Goal: Task Accomplishment & Management: Manage account settings

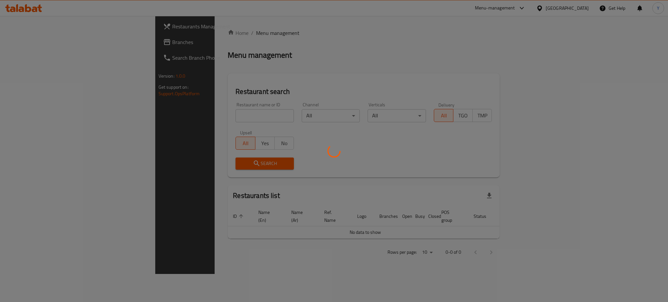
click at [188, 114] on div at bounding box center [334, 151] width 668 height 302
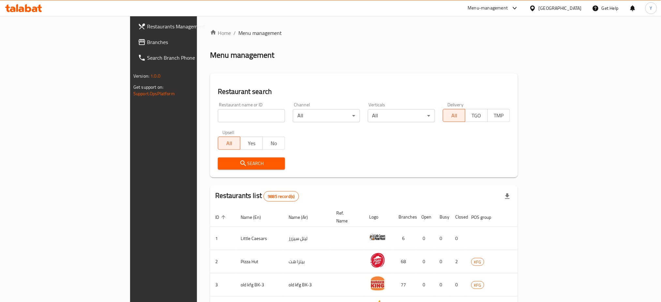
click at [218, 111] on input "search" at bounding box center [251, 115] width 67 height 13
type input "elamigos"
click button "Search" at bounding box center [251, 164] width 67 height 12
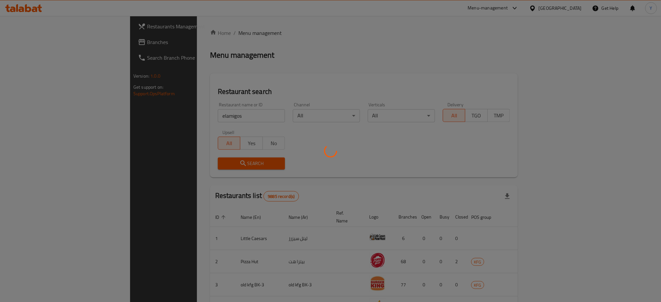
click at [345, 37] on div at bounding box center [330, 151] width 661 height 302
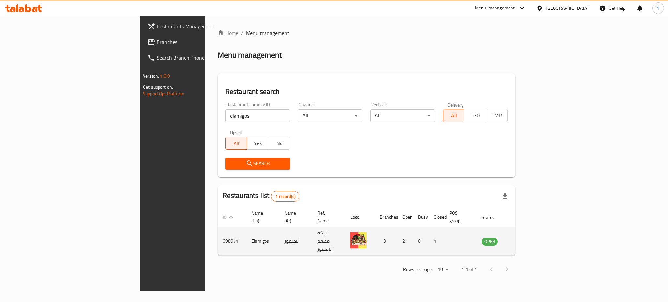
click at [524, 237] on icon "enhanced table" at bounding box center [520, 241] width 8 height 8
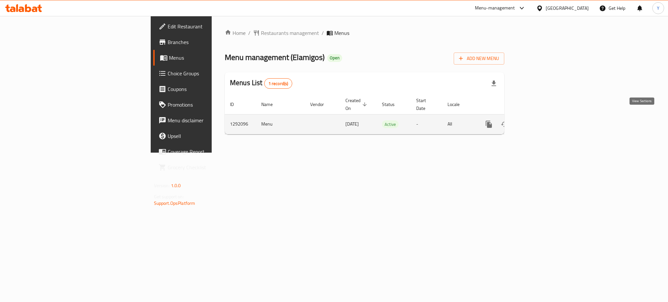
click at [540, 120] on icon "enhanced table" at bounding box center [536, 124] width 8 height 8
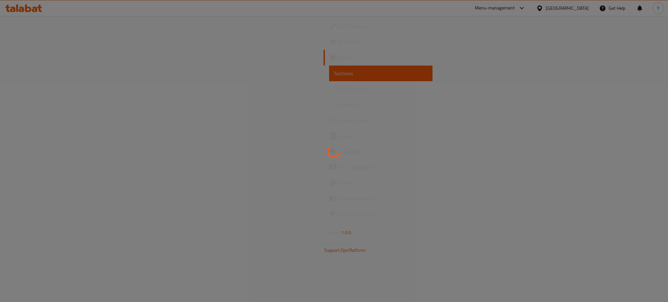
click at [346, 106] on div at bounding box center [334, 151] width 668 height 302
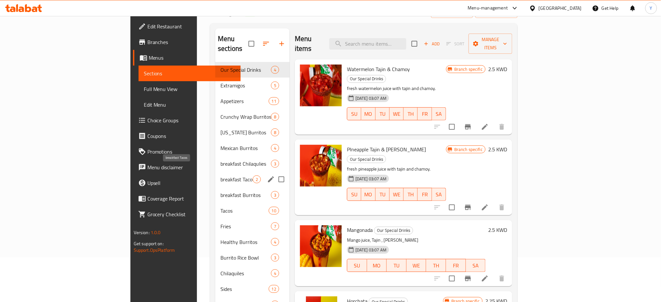
scroll to position [87, 0]
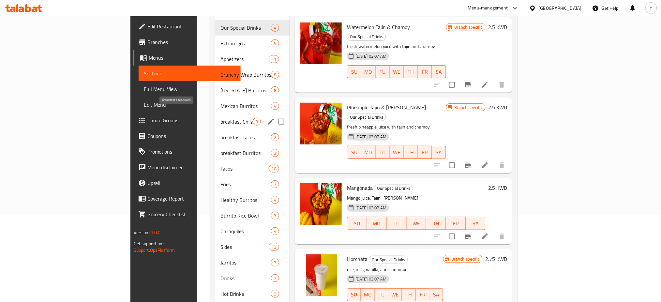
click at [220, 118] on span "breakfast Chilaqulies" at bounding box center [236, 122] width 32 height 8
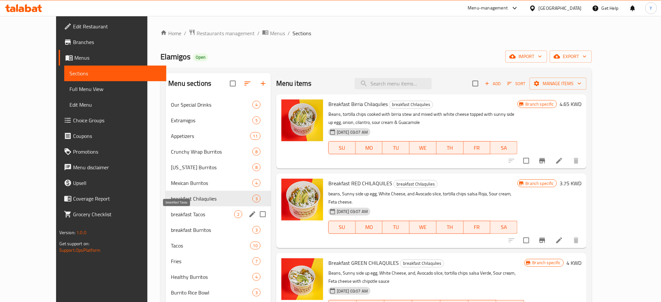
click at [173, 216] on span "breakfast Tacos" at bounding box center [202, 214] width 63 height 8
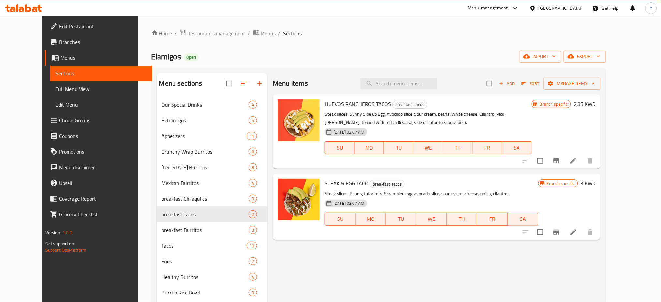
drag, startPoint x: 361, startPoint y: 55, endPoint x: 349, endPoint y: 68, distance: 17.5
click at [361, 55] on div "Elamigos Open import export" at bounding box center [378, 57] width 455 height 12
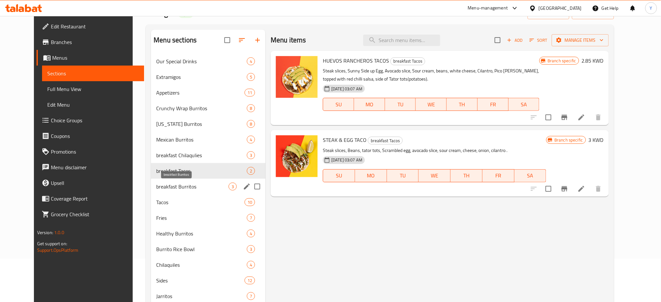
click at [167, 190] on span "breakfast Burritos" at bounding box center [192, 187] width 72 height 8
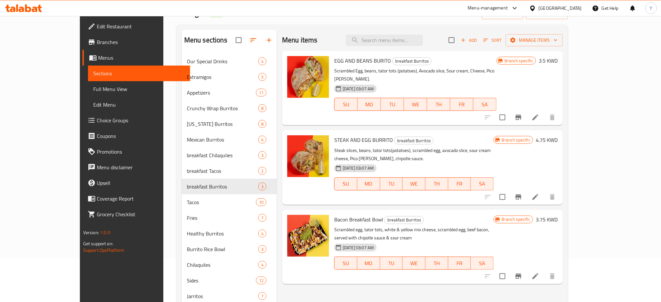
click at [366, 33] on div "Menu items Add Sort Manage items" at bounding box center [422, 40] width 281 height 21
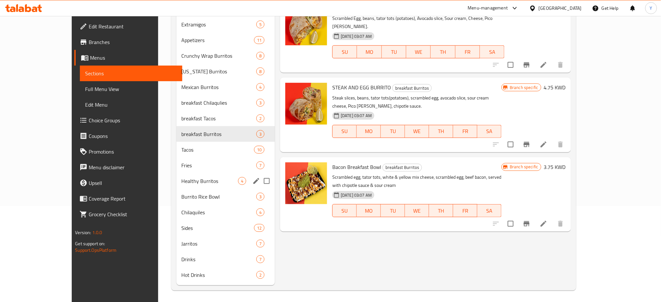
scroll to position [97, 0]
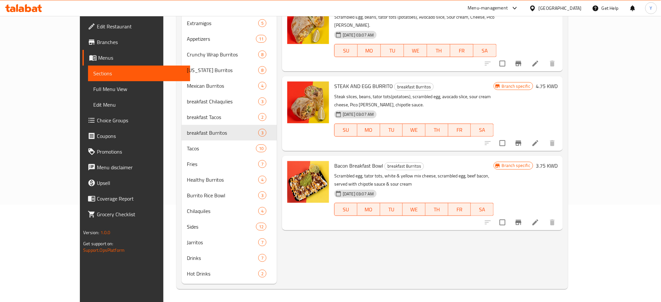
click at [338, 228] on div "Menu items Add Sort Manage items EGG AND BEANS BURITO breakfast Burritos Scramb…" at bounding box center [420, 130] width 286 height 308
click at [299, 229] on div "Menu items Add Sort Manage items EGG AND BEANS BURITO breakfast Burritos Scramb…" at bounding box center [420, 130] width 286 height 308
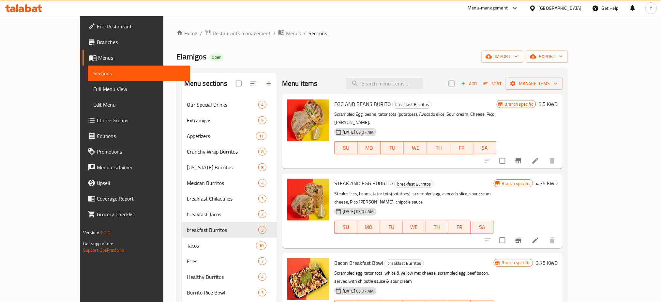
click at [292, 42] on div "Home / Restaurants management / Menus / Sections Elamigos Open import export Me…" at bounding box center [372, 207] width 392 height 357
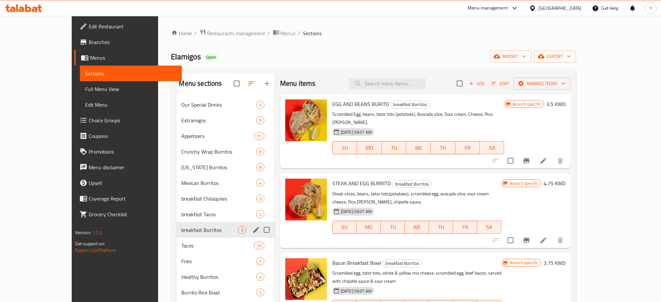
click at [184, 223] on div "breakfast Burritos 3" at bounding box center [225, 230] width 99 height 16
click at [253, 228] on icon "edit" at bounding box center [256, 230] width 6 height 6
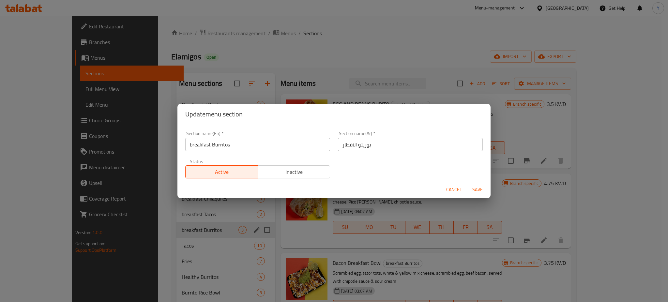
click at [362, 93] on div "Update menu section Section name(En)   * breakfast Burritos Section name(En) * …" at bounding box center [334, 151] width 668 height 302
click at [450, 191] on span "Cancel" at bounding box center [454, 190] width 16 height 8
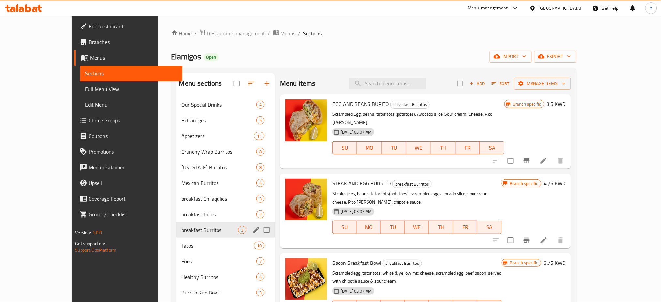
click at [411, 43] on div "Home / Restaurants management / Menus / Sections Elamigos Open import export Me…" at bounding box center [373, 207] width 405 height 357
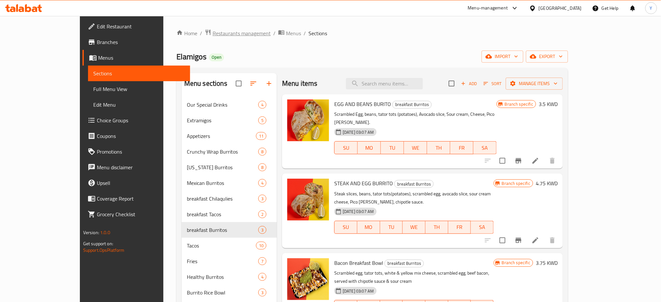
click at [213, 35] on span "Restaurants management" at bounding box center [242, 33] width 58 height 8
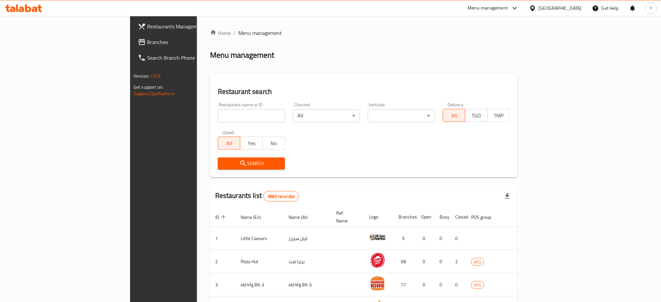
click at [218, 114] on input "search" at bounding box center [251, 115] width 67 height 13
type input "the good good people"
click button "Search" at bounding box center [251, 164] width 67 height 12
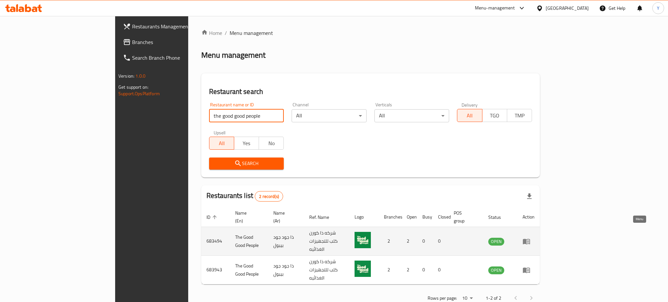
click at [530, 239] on icon "enhanced table" at bounding box center [526, 242] width 7 height 6
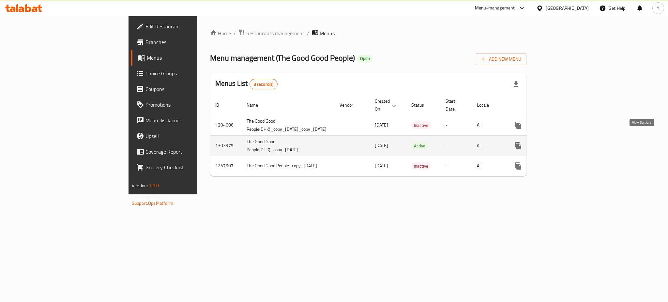
click at [569, 142] on icon "enhanced table" at bounding box center [565, 146] width 8 height 8
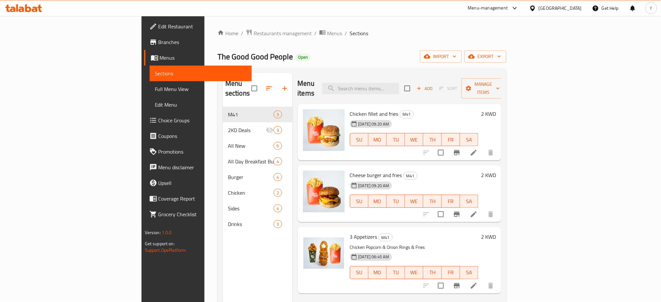
scroll to position [91, 0]
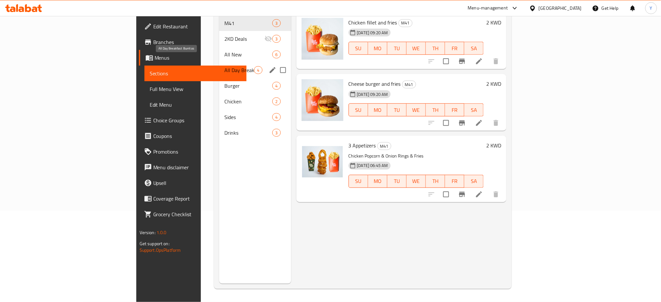
click at [224, 66] on span "All Day Breakfast Burritos" at bounding box center [239, 70] width 30 height 8
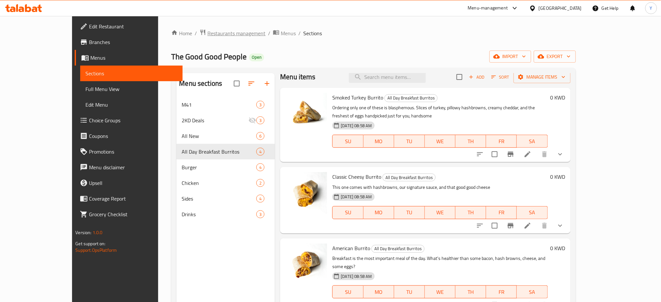
click at [207, 32] on span "Restaurants management" at bounding box center [236, 33] width 58 height 8
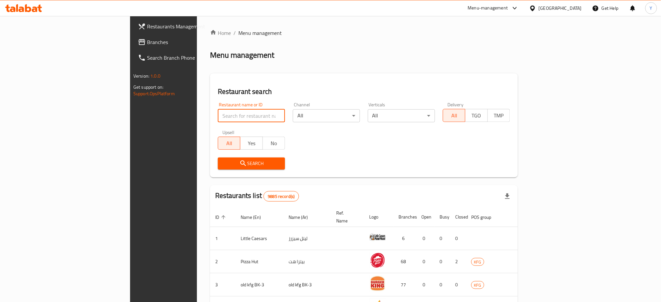
click at [218, 115] on input "search" at bounding box center [251, 115] width 67 height 13
type input "elamigos"
click button "Search" at bounding box center [251, 164] width 67 height 12
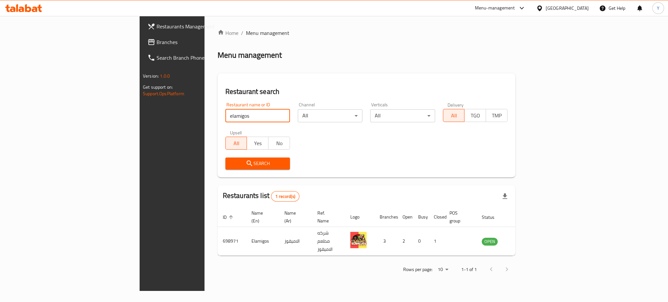
drag, startPoint x: 159, startPoint y: 115, endPoint x: 128, endPoint y: 114, distance: 30.3
click at [221, 114] on div "Restaurant name or ID elamigos Restaurant name or ID" at bounding box center [257, 112] width 72 height 28
click at [247, 115] on input "elamigos" at bounding box center [257, 115] width 65 height 13
click at [225, 116] on input "search" at bounding box center [257, 115] width 65 height 13
type input "elamigos"
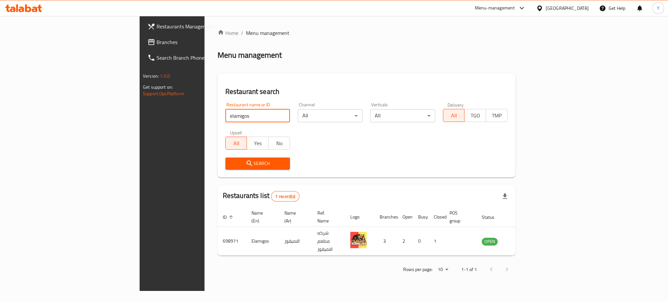
click button "Search" at bounding box center [257, 164] width 65 height 12
click at [515, 5] on div "Menu-management" at bounding box center [495, 8] width 40 height 8
click at [489, 76] on div "Restaurant-Management" at bounding box center [489, 72] width 62 height 15
